Goal: Information Seeking & Learning: Learn about a topic

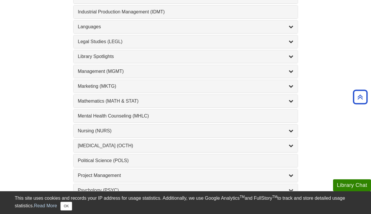
scroll to position [479, 0]
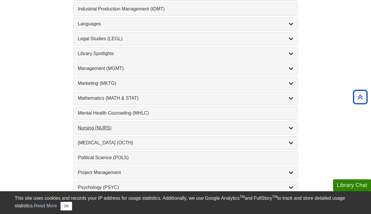
click at [288, 130] on div "Nursing (NURS) , 14 guides" at bounding box center [185, 128] width 215 height 7
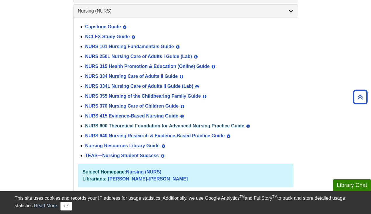
scroll to position [595, 0]
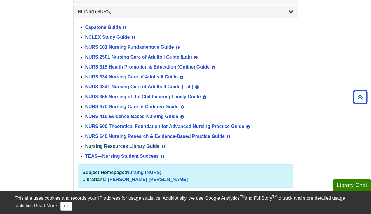
click at [139, 146] on link "Nursing Resources Library Guide" at bounding box center [122, 146] width 74 height 5
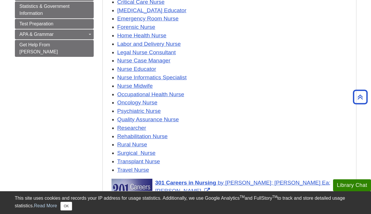
scroll to position [147, 0]
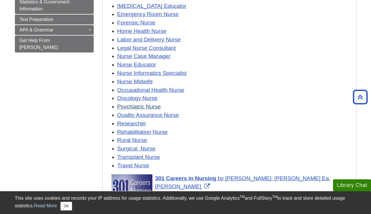
click at [142, 104] on link "Psychiatric Nurse" at bounding box center [138, 107] width 43 height 6
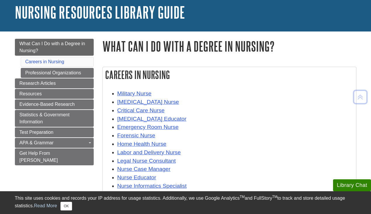
scroll to position [34, 0]
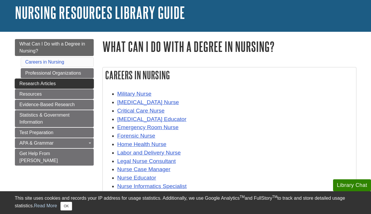
click at [38, 83] on span "Research Articles" at bounding box center [38, 83] width 36 height 5
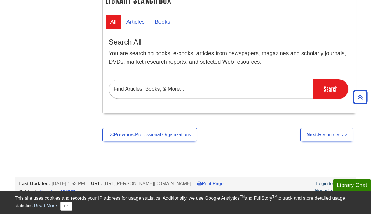
scroll to position [338, 0]
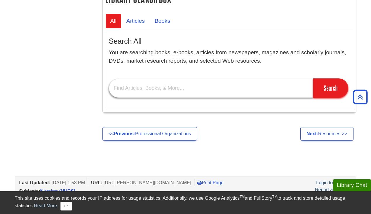
click at [152, 84] on input "text" at bounding box center [211, 88] width 204 height 19
type input "depression screening tool"
click at [330, 84] on input "Search" at bounding box center [330, 87] width 35 height 19
